Goal: Task Accomplishment & Management: Manage account settings

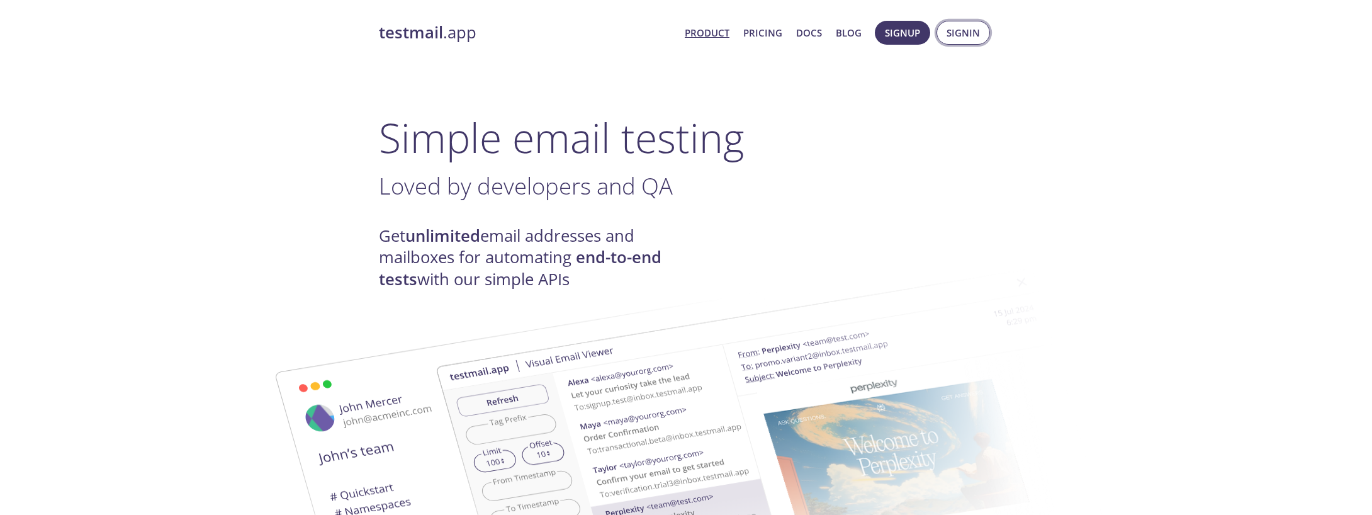
click at [967, 37] on span "Signin" at bounding box center [963, 33] width 33 height 16
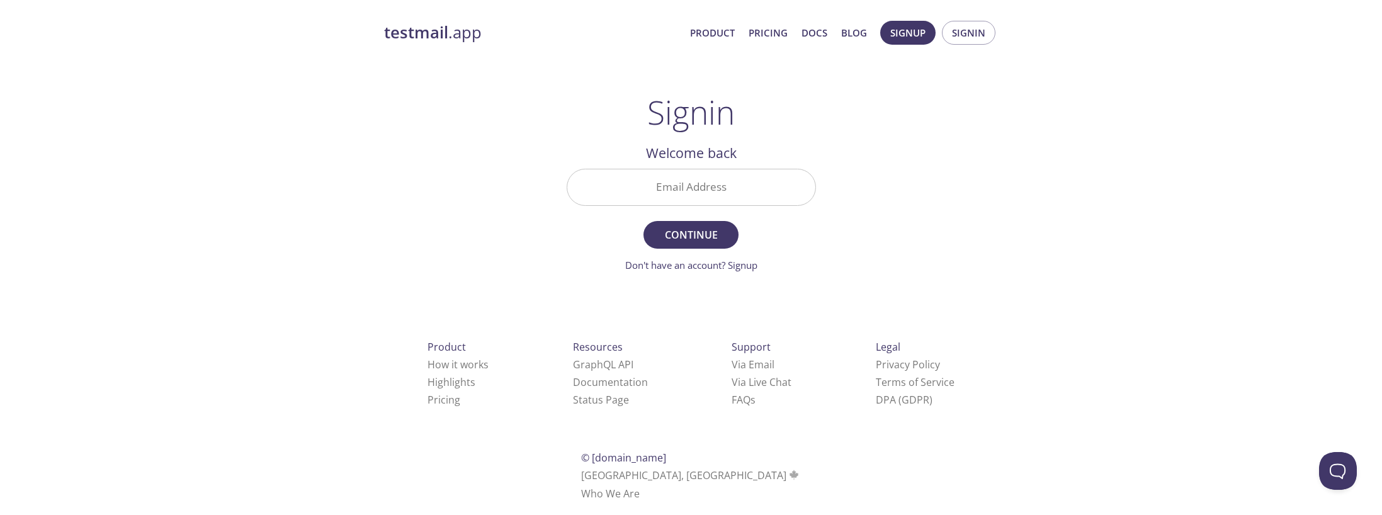
click at [701, 190] on input "Email Address" at bounding box center [691, 187] width 248 height 36
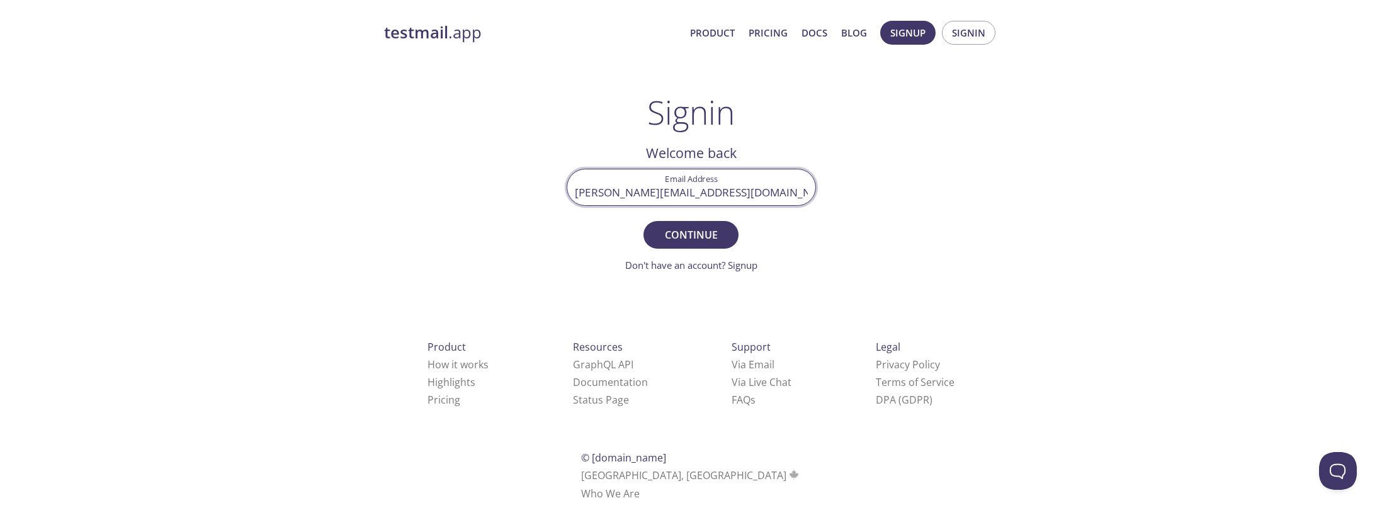
type input "[PERSON_NAME][EMAIL_ADDRESS][DOMAIN_NAME]"
click at [643, 221] on button "Continue" at bounding box center [690, 235] width 94 height 28
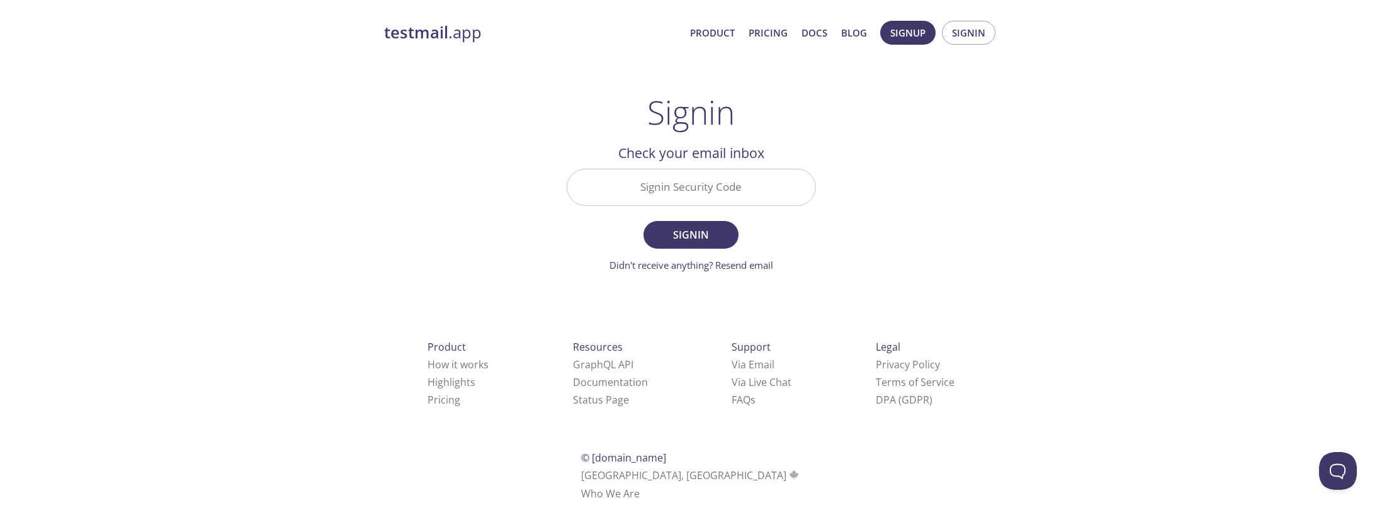
click at [655, 194] on input "Signin Security Code" at bounding box center [691, 187] width 248 height 36
paste input "RX8LEJH"
type input "RX8LEJH"
click at [643, 221] on button "Signin" at bounding box center [690, 235] width 94 height 28
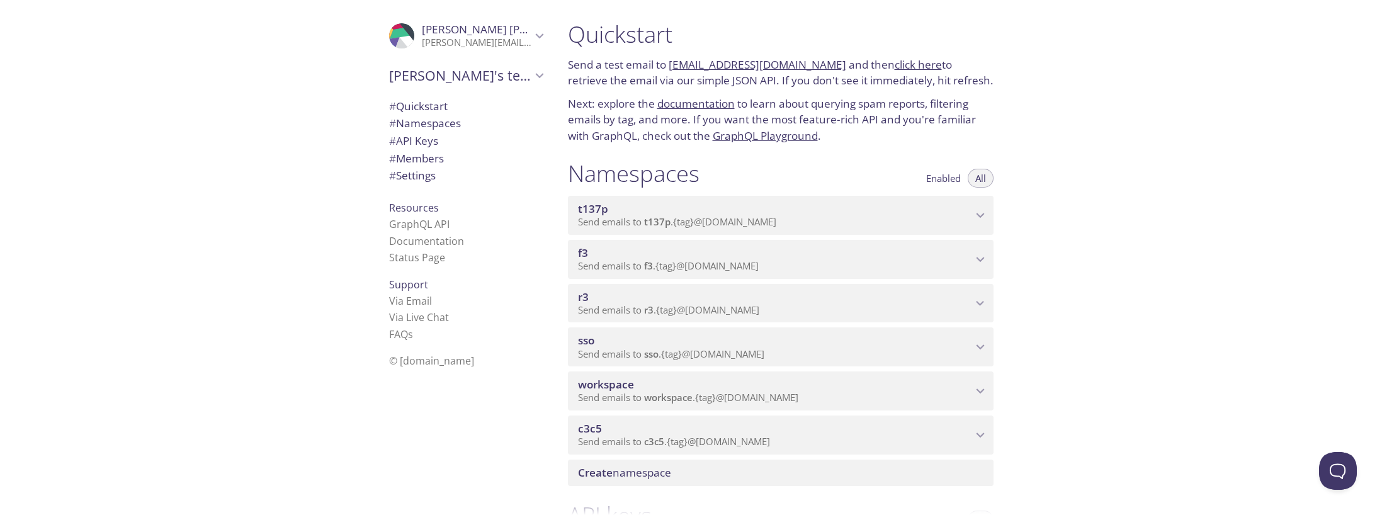
click at [636, 354] on span "Send emails to sso . {tag} @[DOMAIN_NAME]" at bounding box center [671, 353] width 186 height 13
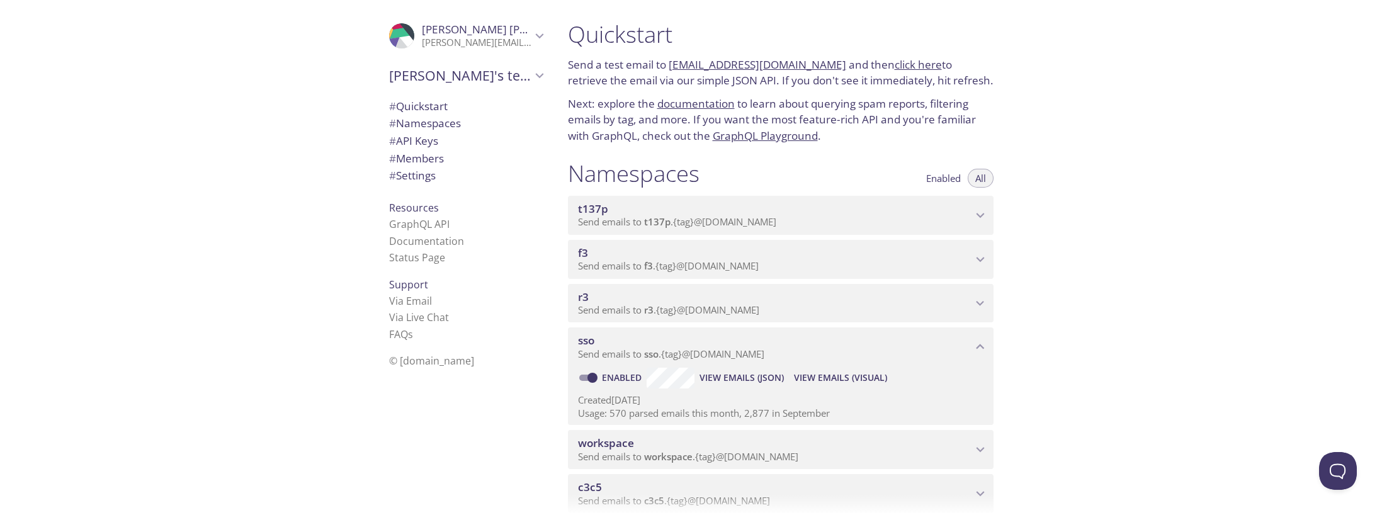
click at [837, 377] on span "View Emails (Visual)" at bounding box center [840, 377] width 93 height 15
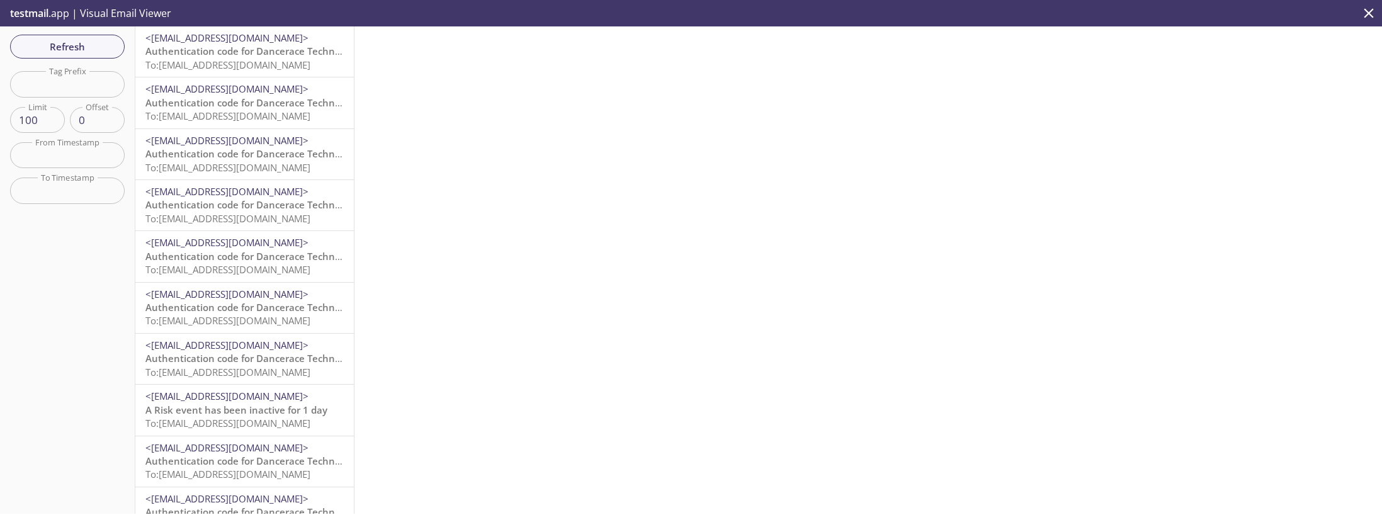
click at [229, 59] on span "To: [EMAIL_ADDRESS][DOMAIN_NAME]" at bounding box center [227, 65] width 165 height 13
